Goal: Transaction & Acquisition: Subscribe to service/newsletter

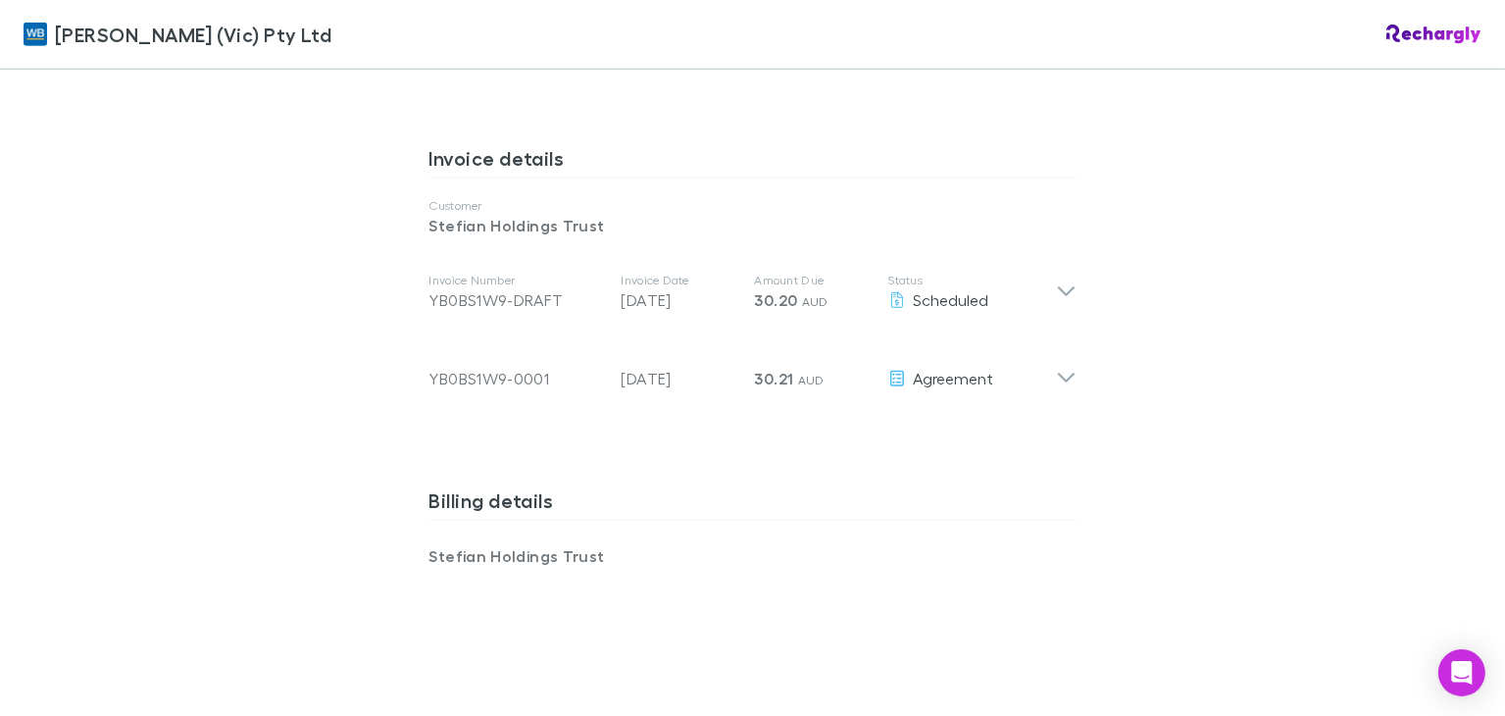
scroll to position [980, 0]
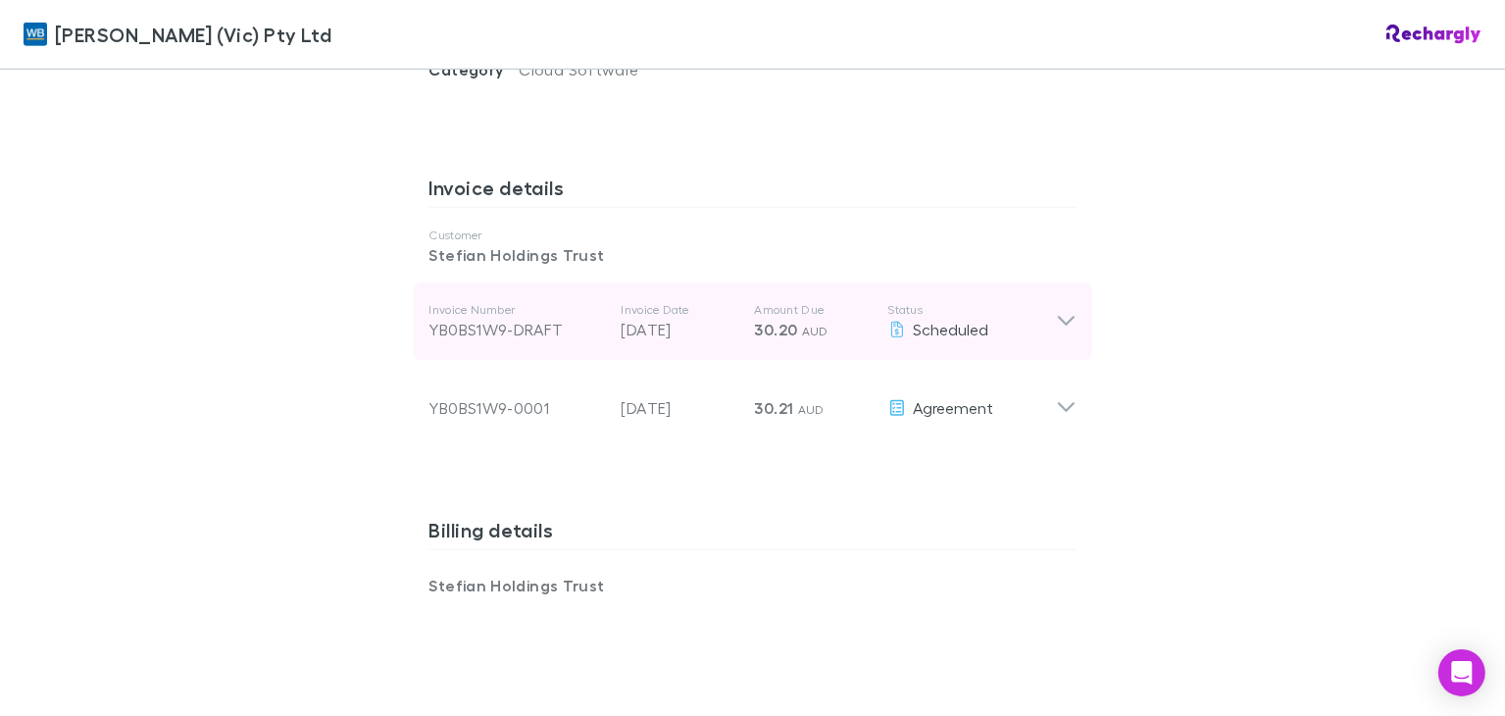
click at [1067, 297] on div "Invoice Number YB0BS1W9-DRAFT Invoice Date [DATE] Amount Due 30.20 AUD Status S…" at bounding box center [753, 321] width 678 height 78
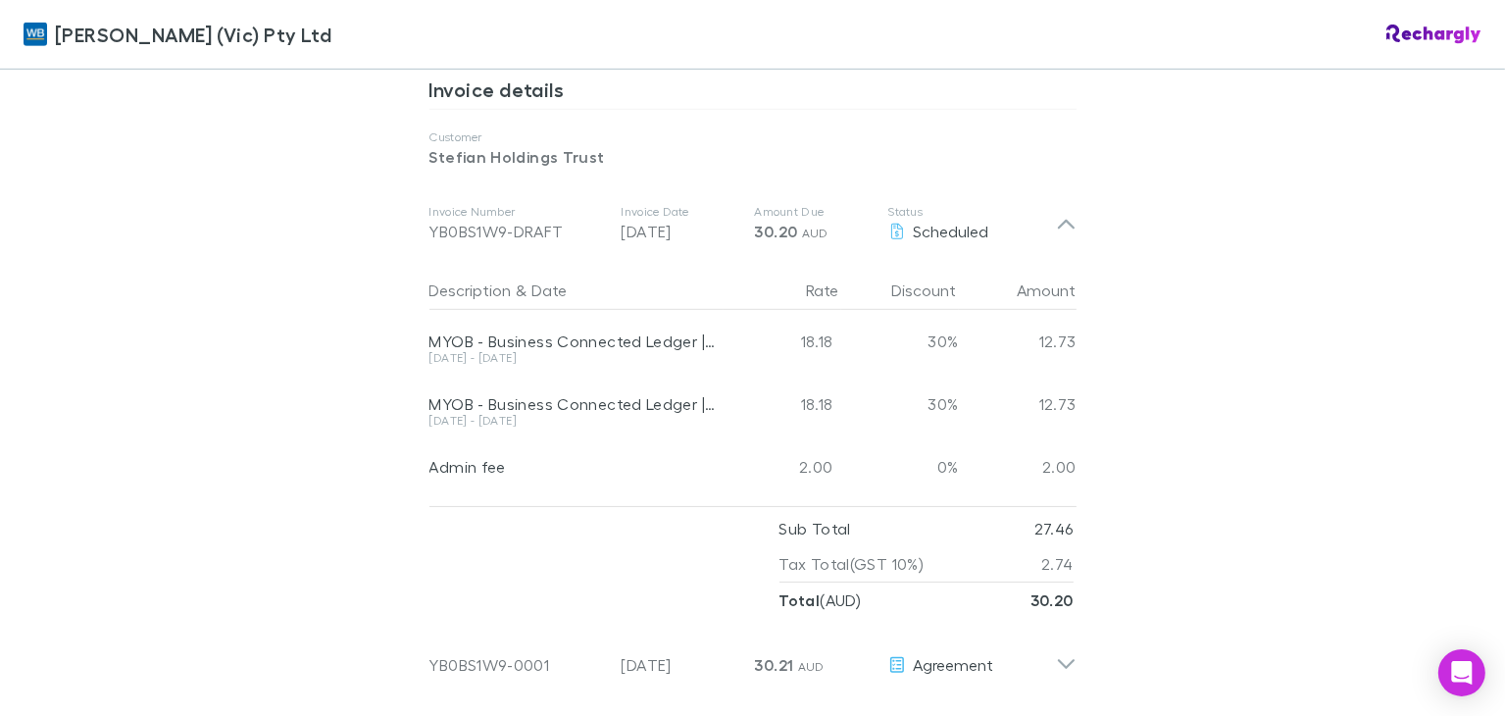
scroll to position [1176, 0]
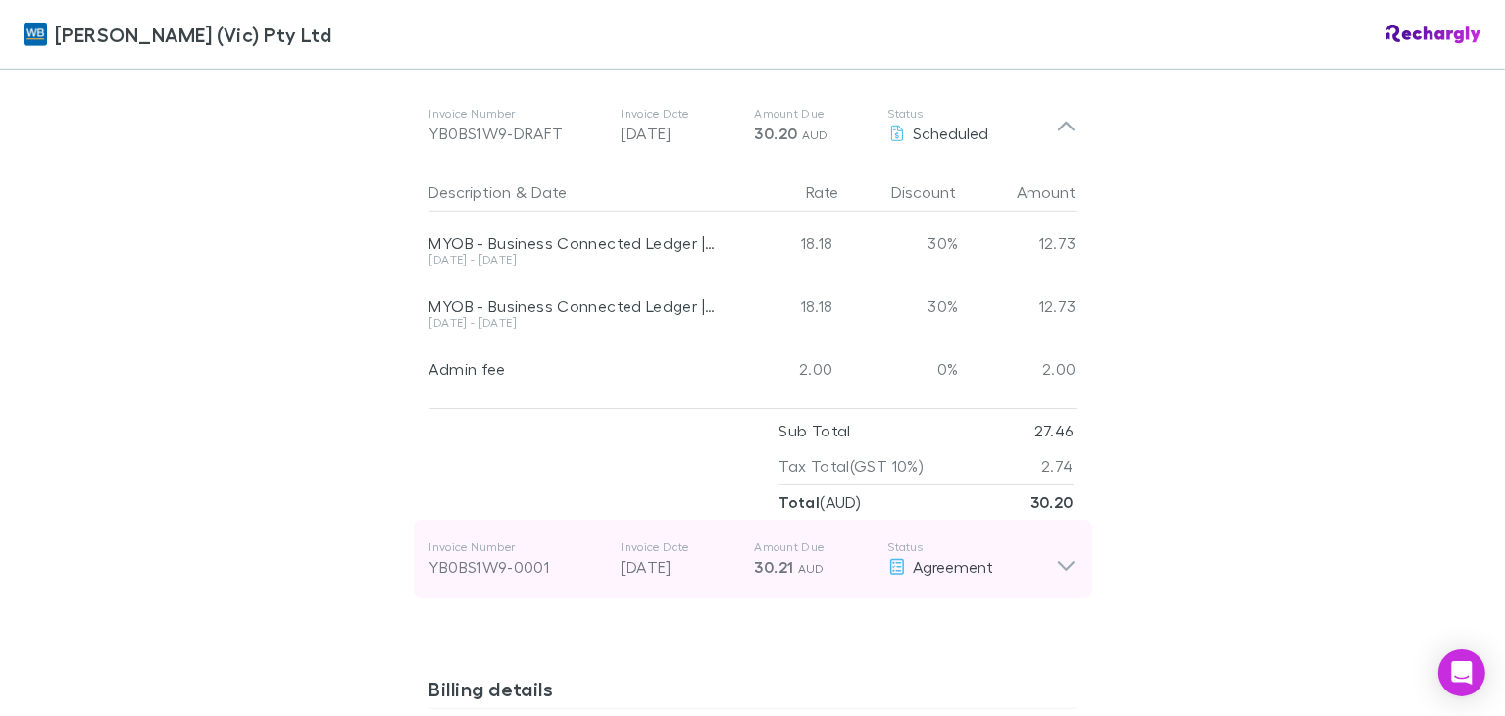
click at [1061, 539] on icon at bounding box center [1066, 558] width 21 height 39
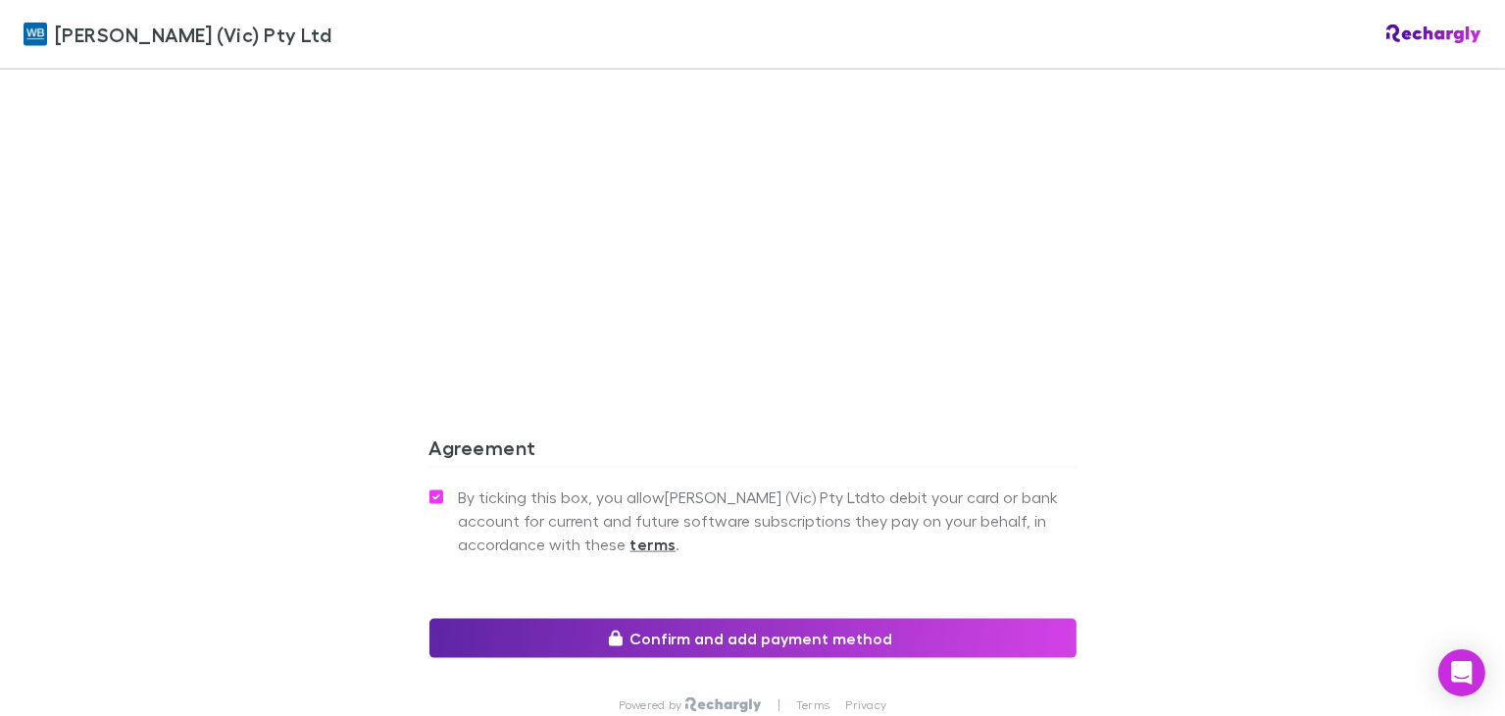
scroll to position [2529, 0]
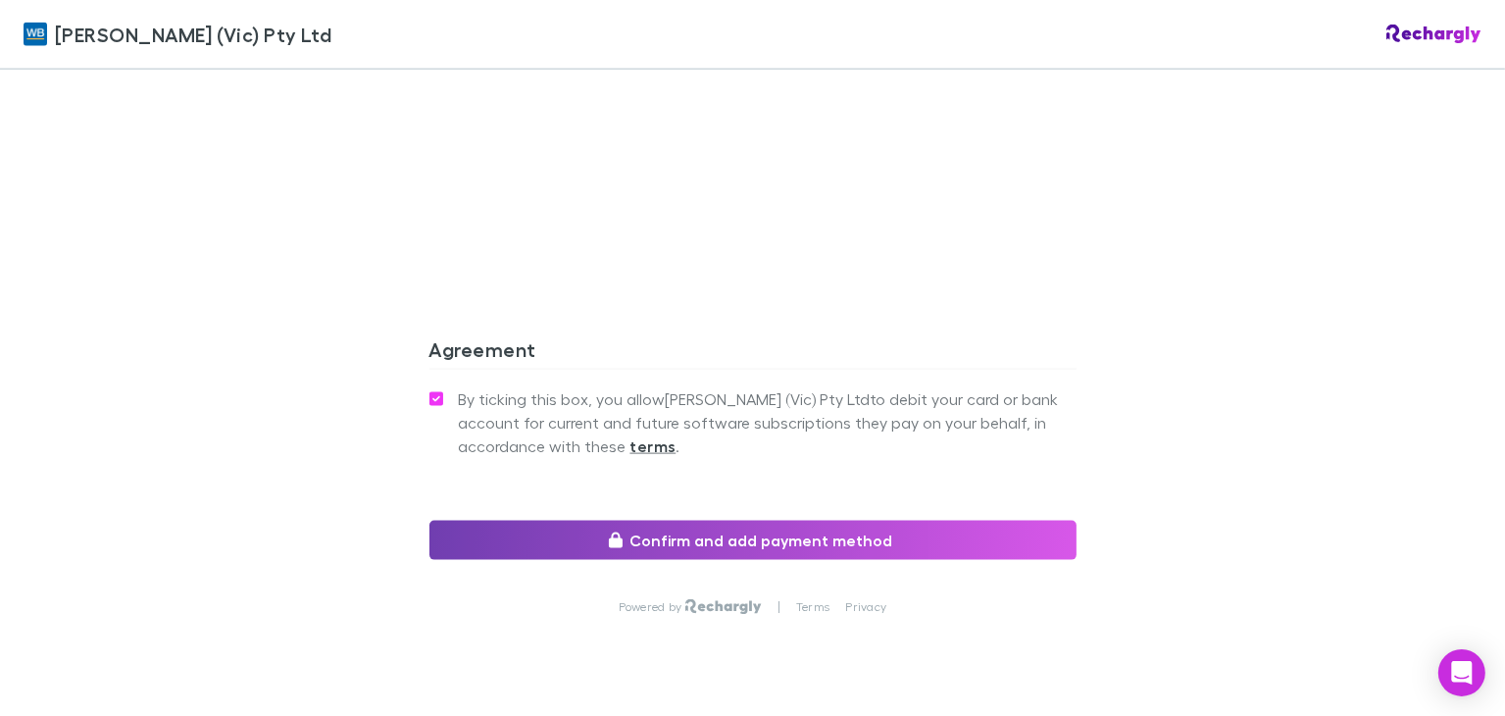
click at [838, 520] on button "Confirm and add payment method" at bounding box center [752, 539] width 647 height 39
